Goal: Information Seeking & Learning: Learn about a topic

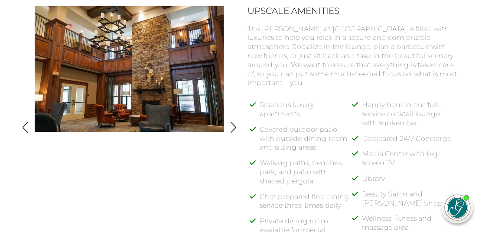
scroll to position [332, 0]
